Goal: Task Accomplishment & Management: Manage account settings

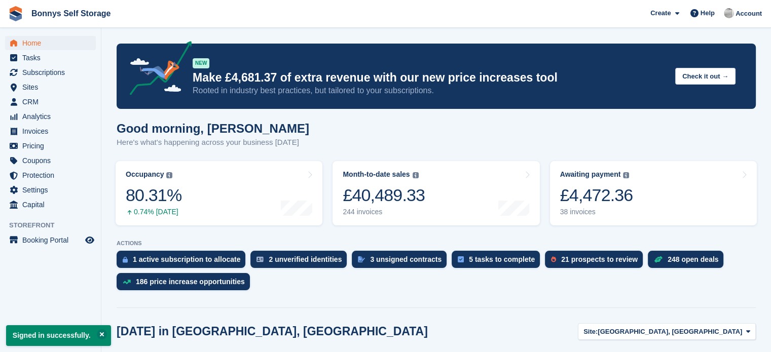
click at [324, 129] on div "Good morning, James Here's what's happening across your business today" at bounding box center [436, 141] width 639 height 39
click at [44, 73] on span "Subscriptions" at bounding box center [52, 72] width 61 height 14
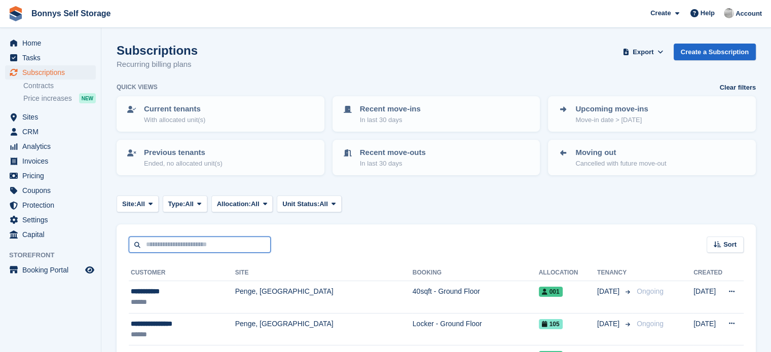
click at [191, 249] on input "text" at bounding box center [200, 245] width 142 height 17
type input "****"
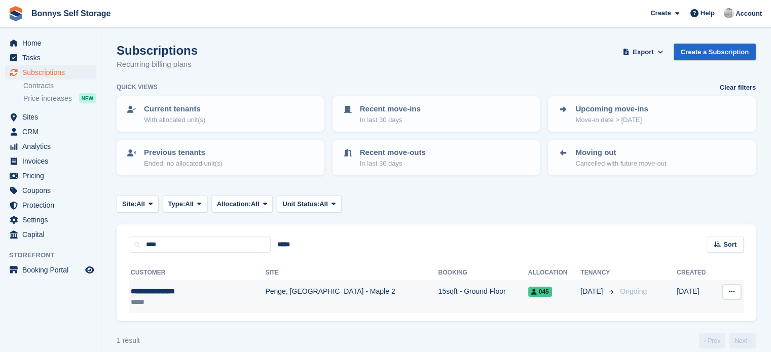
click at [438, 292] on td "15sqft - Ground Floor" at bounding box center [483, 297] width 90 height 32
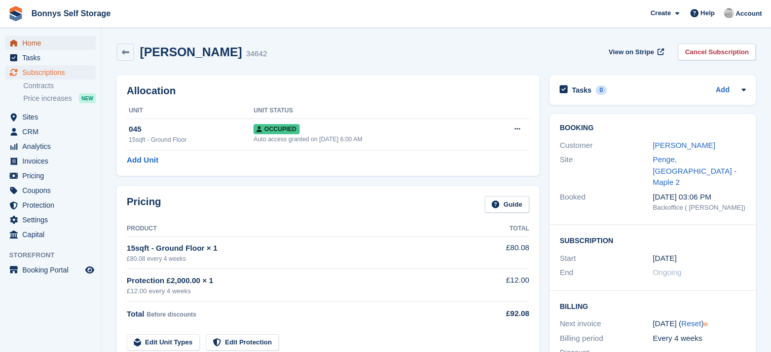
click at [26, 43] on span "Home" at bounding box center [52, 43] width 61 height 14
